Goal: Task Accomplishment & Management: Complete application form

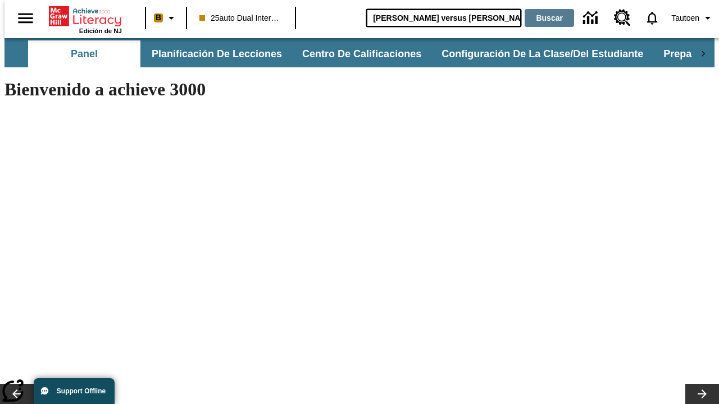
type input "[PERSON_NAME] versus [PERSON_NAME]"
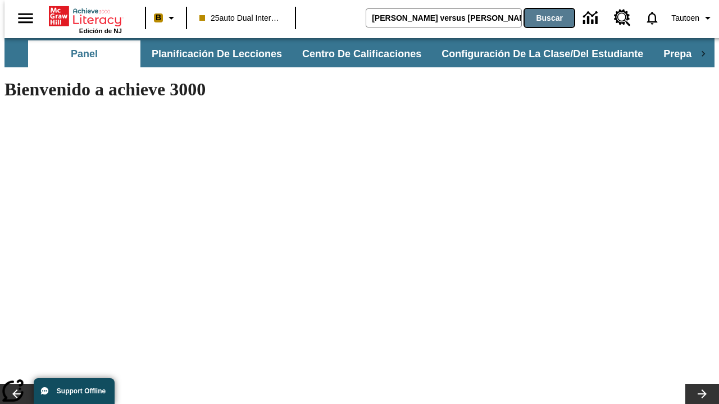
click at [542, 18] on button "Buscar" at bounding box center [548, 18] width 49 height 18
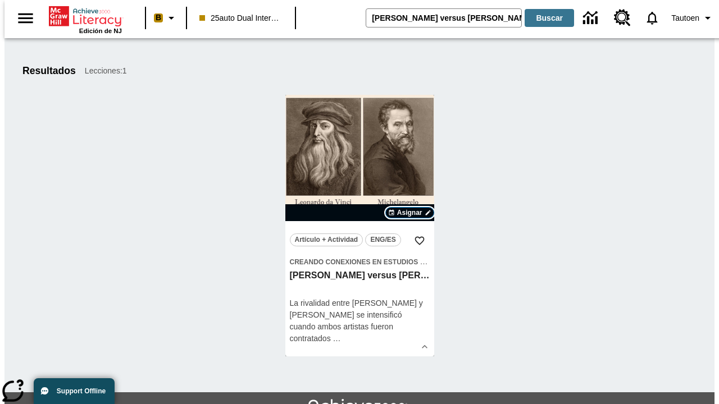
click at [409, 213] on span "Asignar" at bounding box center [409, 213] width 25 height 10
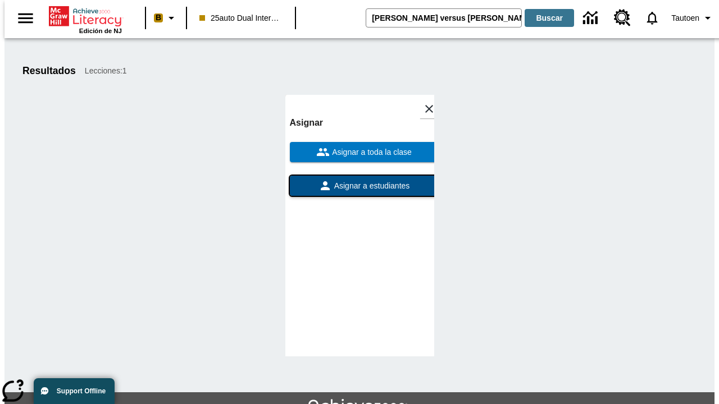
click at [359, 186] on span "Asignar a estudiantes" at bounding box center [371, 186] width 78 height 12
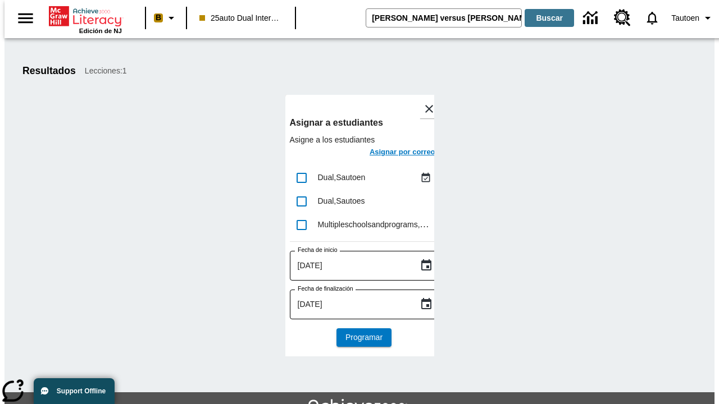
click at [301, 177] on input "lesson details" at bounding box center [302, 178] width 24 height 24
checkbox input "true"
click at [392, 153] on h6 "Asignar por correo" at bounding box center [402, 152] width 66 height 13
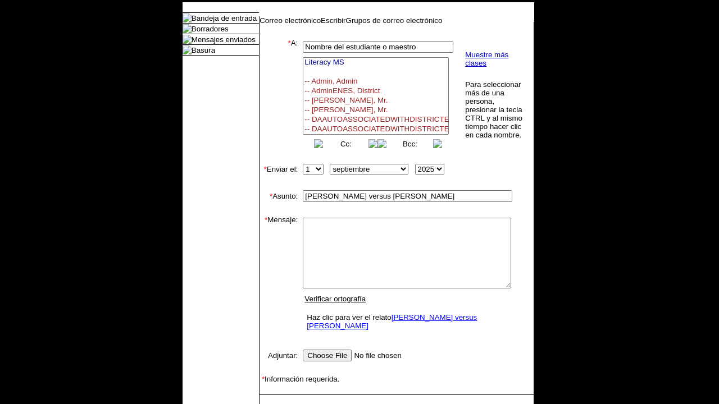
select select
click at [272, 404] on link "Enviar" at bounding box center [277, 412] width 21 height 8
